Goal: Task Accomplishment & Management: Manage account settings

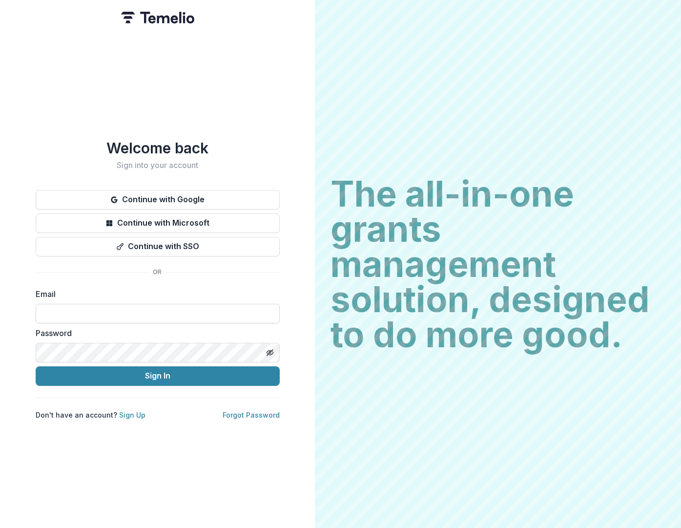
click at [86, 309] on input at bounding box center [158, 314] width 244 height 20
type input "**********"
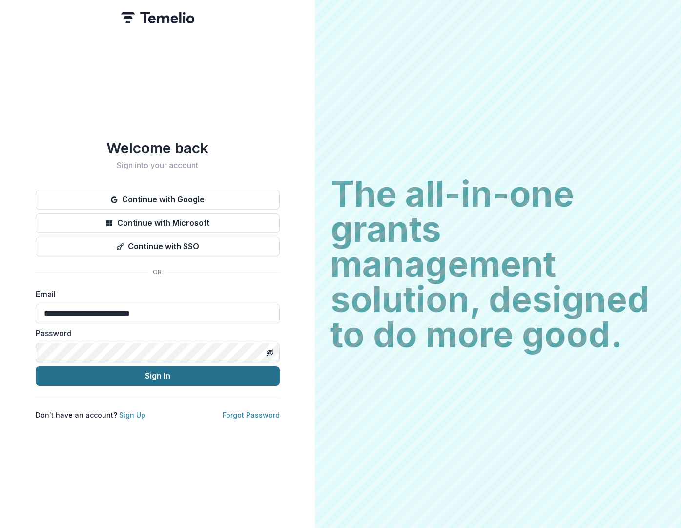
click at [153, 371] on button "Sign In" at bounding box center [158, 376] width 244 height 20
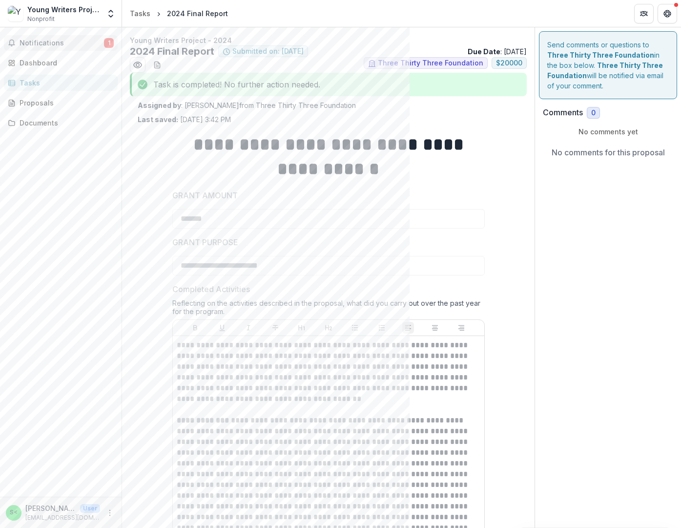
click at [62, 44] on span "Notifications" at bounding box center [62, 43] width 85 height 8
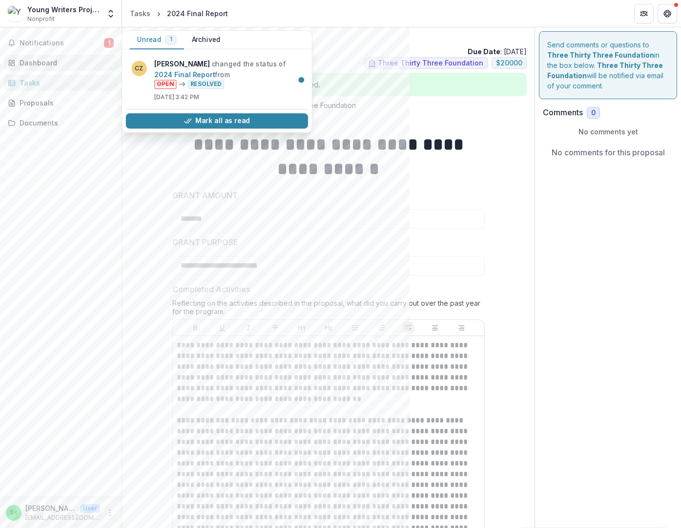
click at [50, 60] on div "Dashboard" at bounding box center [65, 63] width 90 height 10
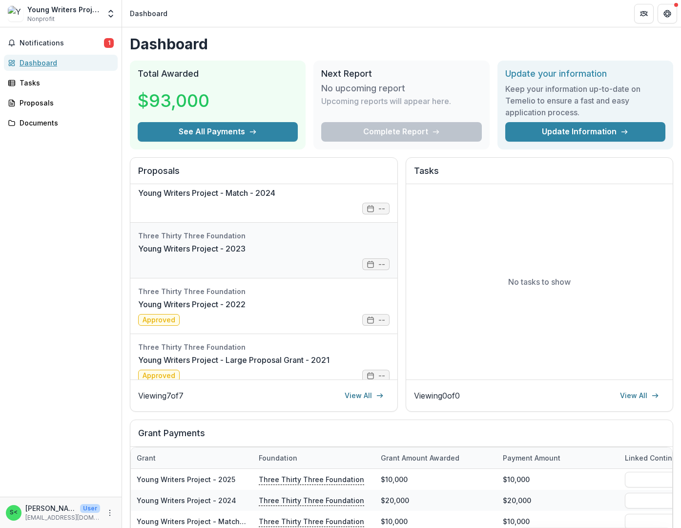
scroll to position [194, 0]
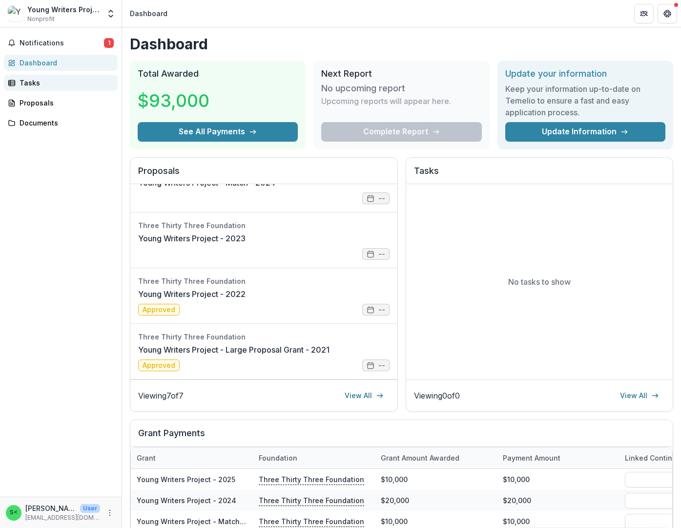
click at [33, 83] on div "Tasks" at bounding box center [65, 83] width 90 height 10
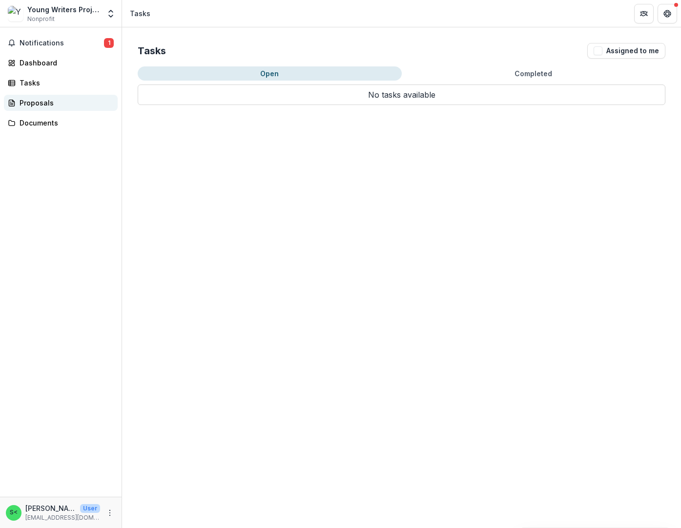
click at [35, 102] on div "Proposals" at bounding box center [65, 103] width 90 height 10
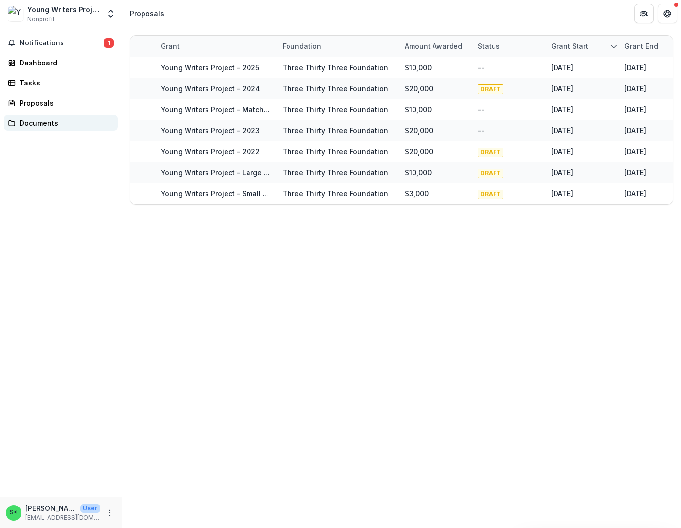
click at [39, 122] on div "Documents" at bounding box center [65, 123] width 90 height 10
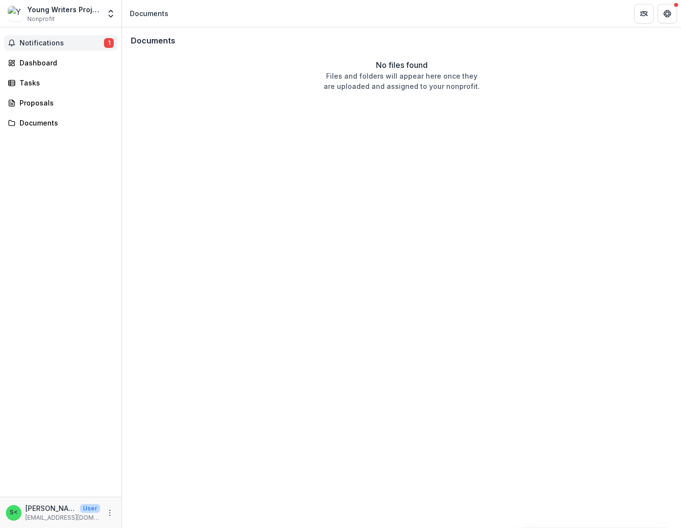
click at [37, 42] on span "Notifications" at bounding box center [62, 43] width 85 height 8
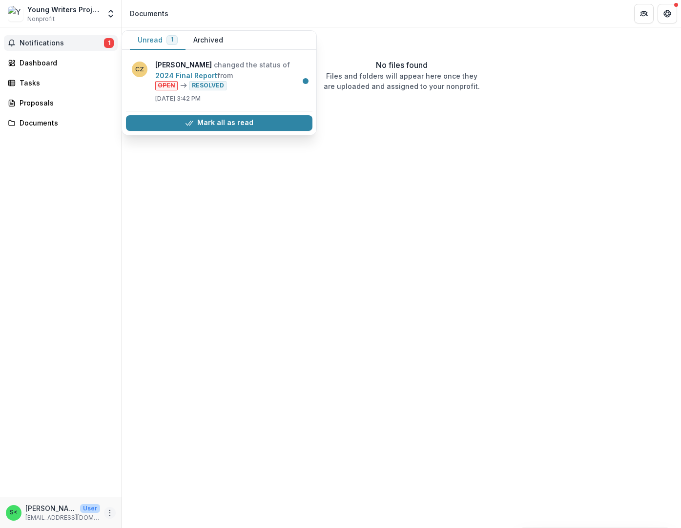
click at [110, 516] on icon "More" at bounding box center [110, 513] width 8 height 8
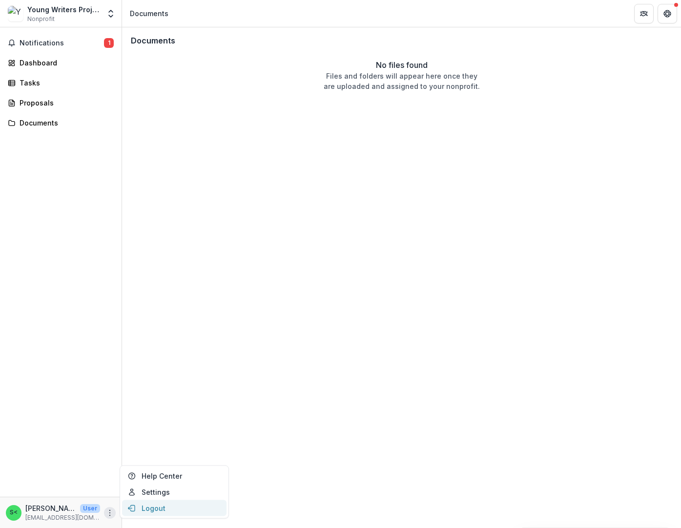
click at [149, 508] on button "Logout" at bounding box center [174, 508] width 105 height 16
